Goal: Task Accomplishment & Management: Use online tool/utility

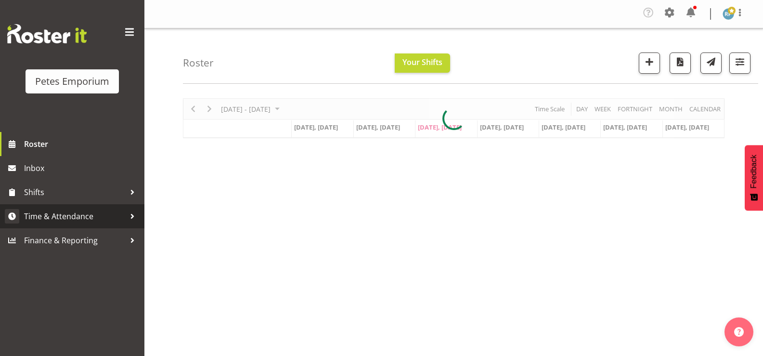
click at [77, 216] on span "Time & Attendance" at bounding box center [74, 216] width 101 height 14
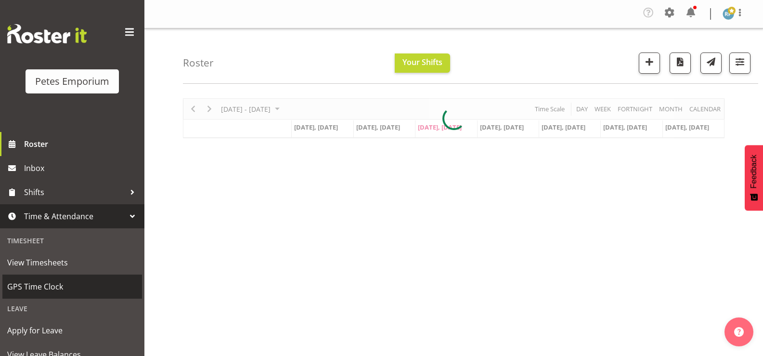
click at [55, 286] on span "GPS Time Clock" at bounding box center [72, 286] width 130 height 14
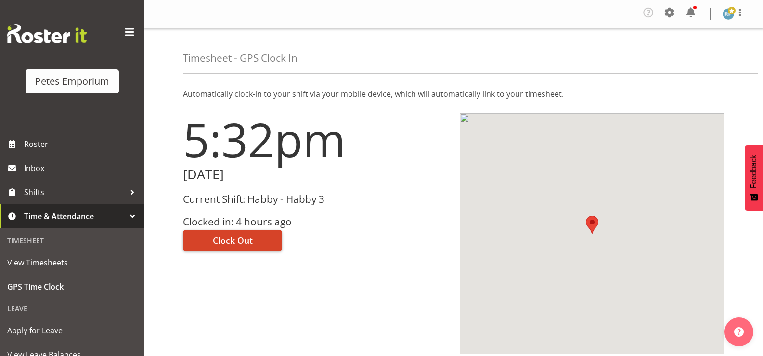
click at [260, 242] on button "Clock Out" at bounding box center [232, 240] width 99 height 21
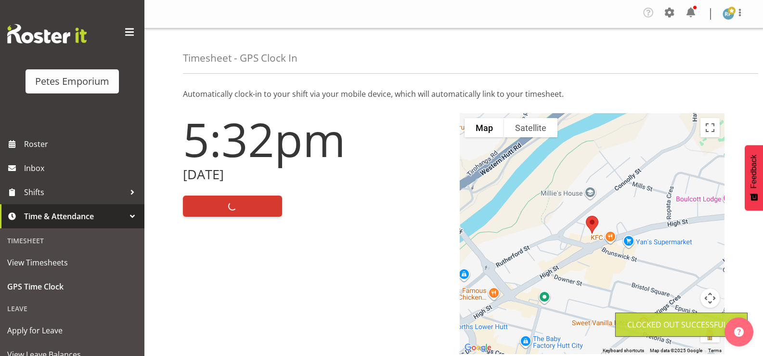
click at [751, 19] on div "Profile Log Out" at bounding box center [738, 14] width 31 height 14
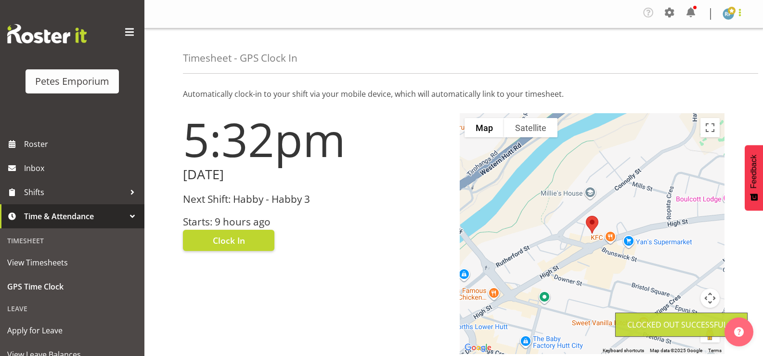
click at [740, 14] on span at bounding box center [740, 13] width 12 height 12
click at [703, 51] on link "Log Out" at bounding box center [699, 52] width 92 height 17
